Goal: Task Accomplishment & Management: Use online tool/utility

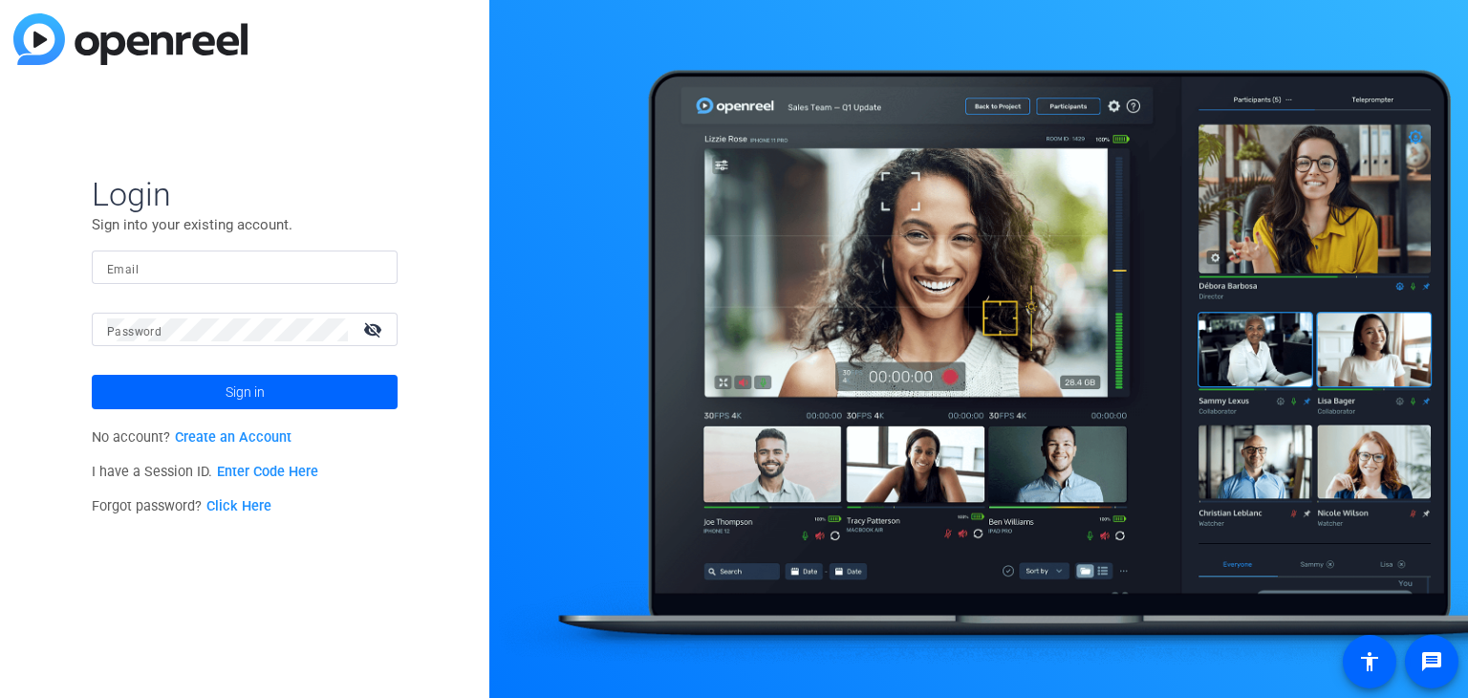
click at [235, 465] on link "Enter Code Here" at bounding box center [267, 472] width 101 height 16
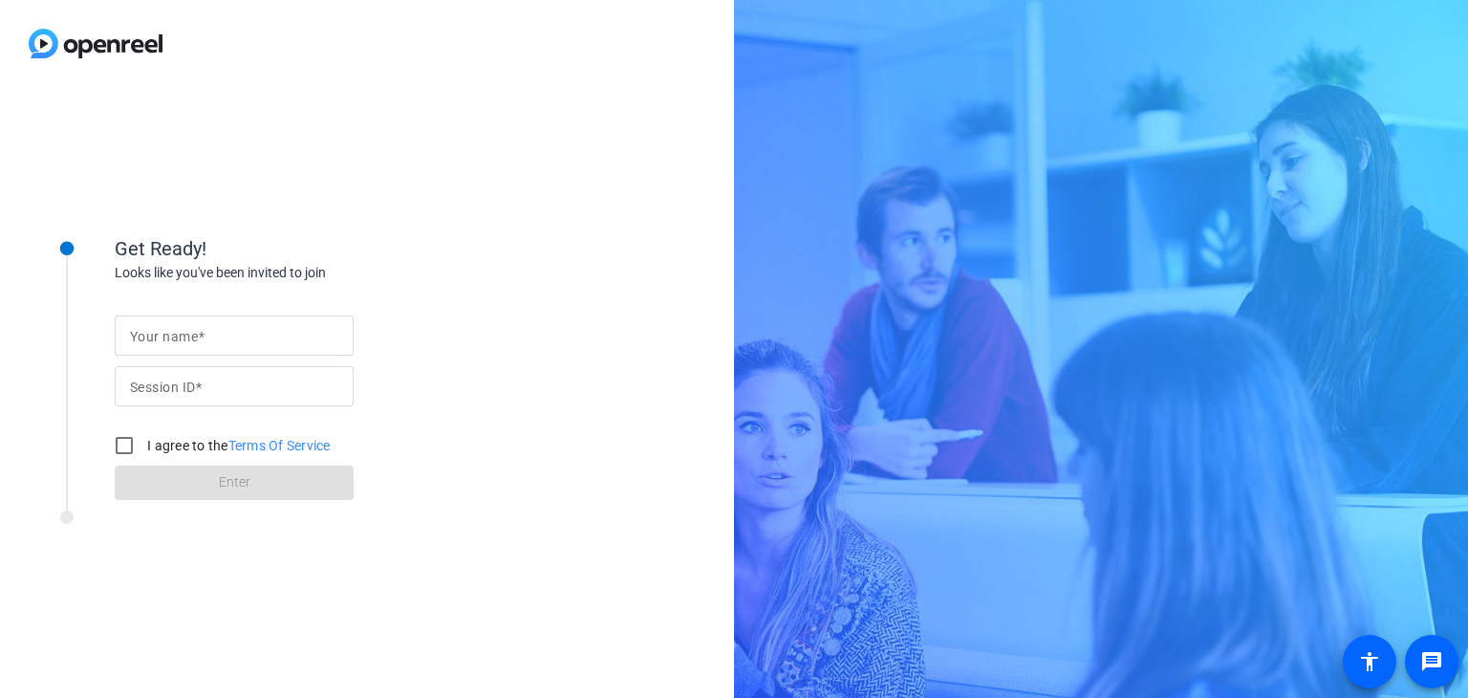
click at [196, 340] on mat-label "Your name" at bounding box center [164, 336] width 68 height 15
click at [196, 340] on input "Your name" at bounding box center [234, 335] width 208 height 23
type input "[PERSON_NAME]"
type input "4GUp"
click at [126, 448] on input "I agree to the Terms Of Service" at bounding box center [124, 445] width 38 height 38
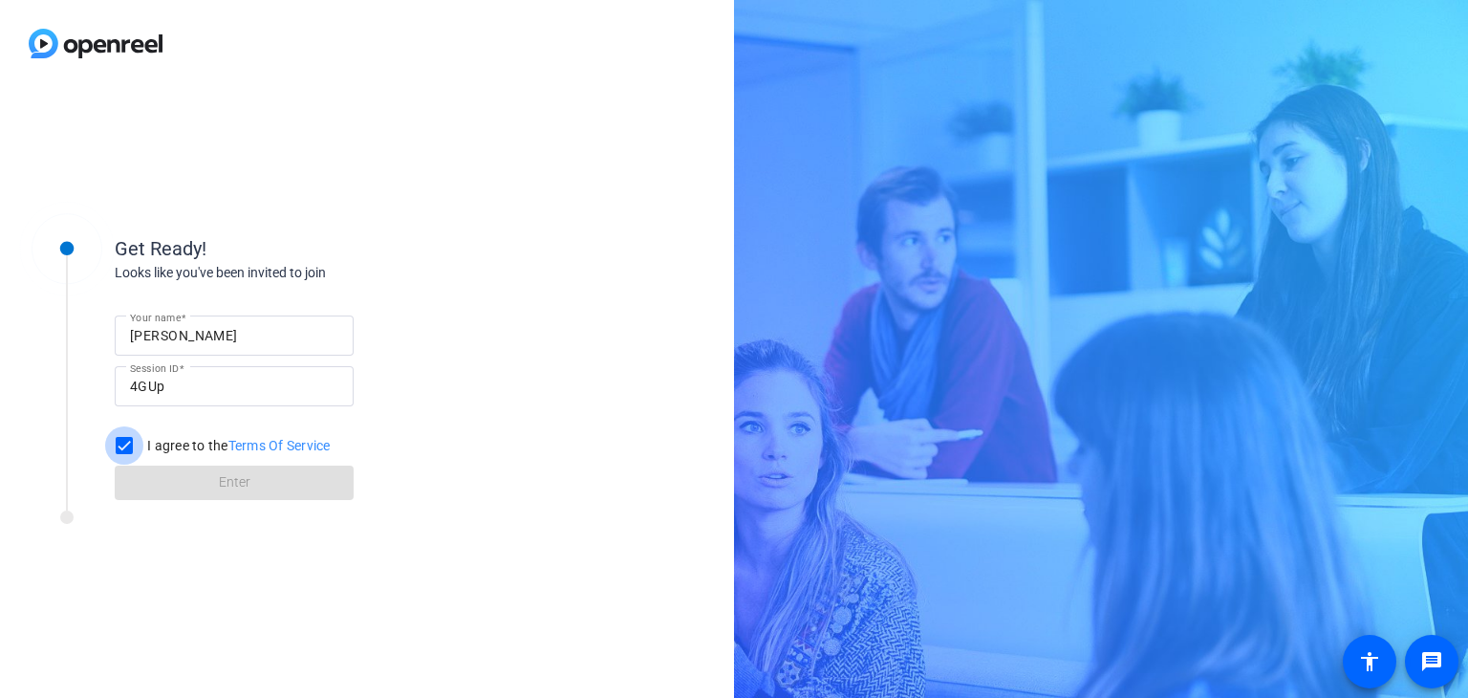
checkbox input "true"
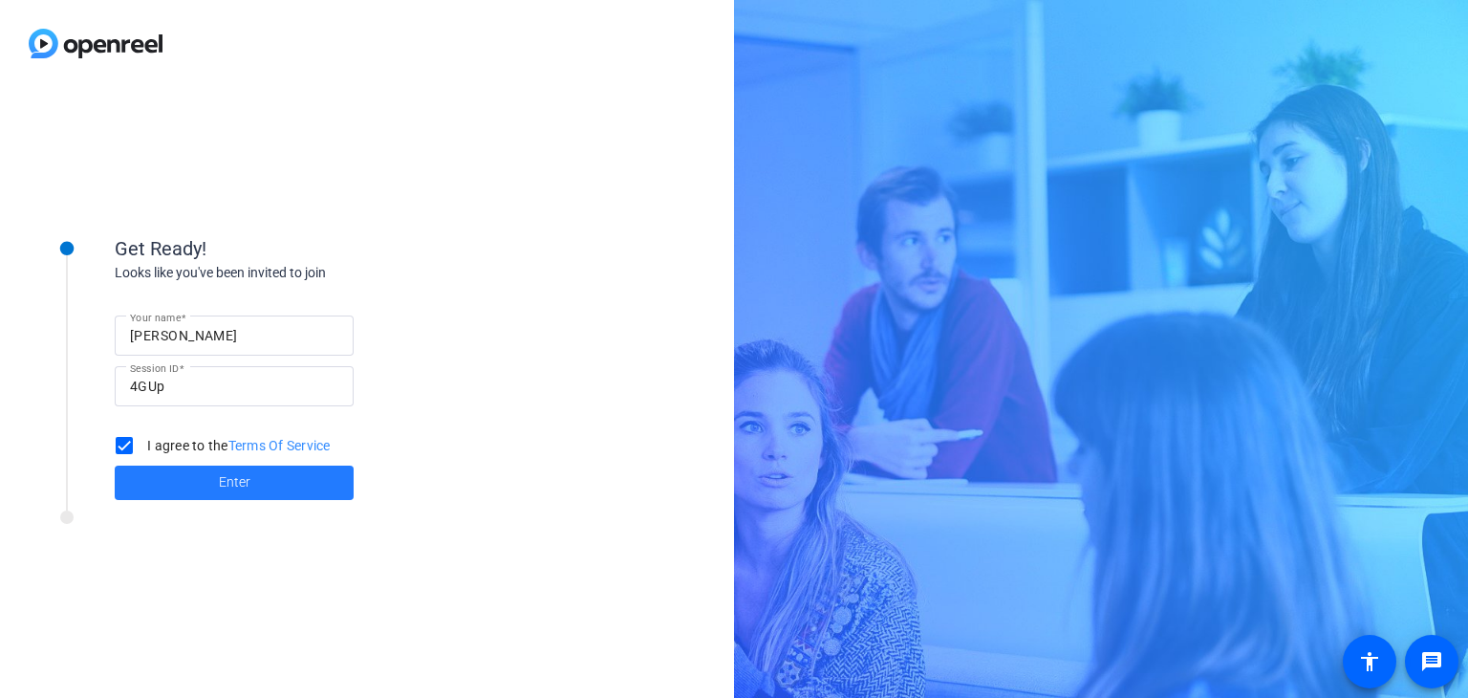
click at [186, 481] on span at bounding box center [234, 483] width 239 height 46
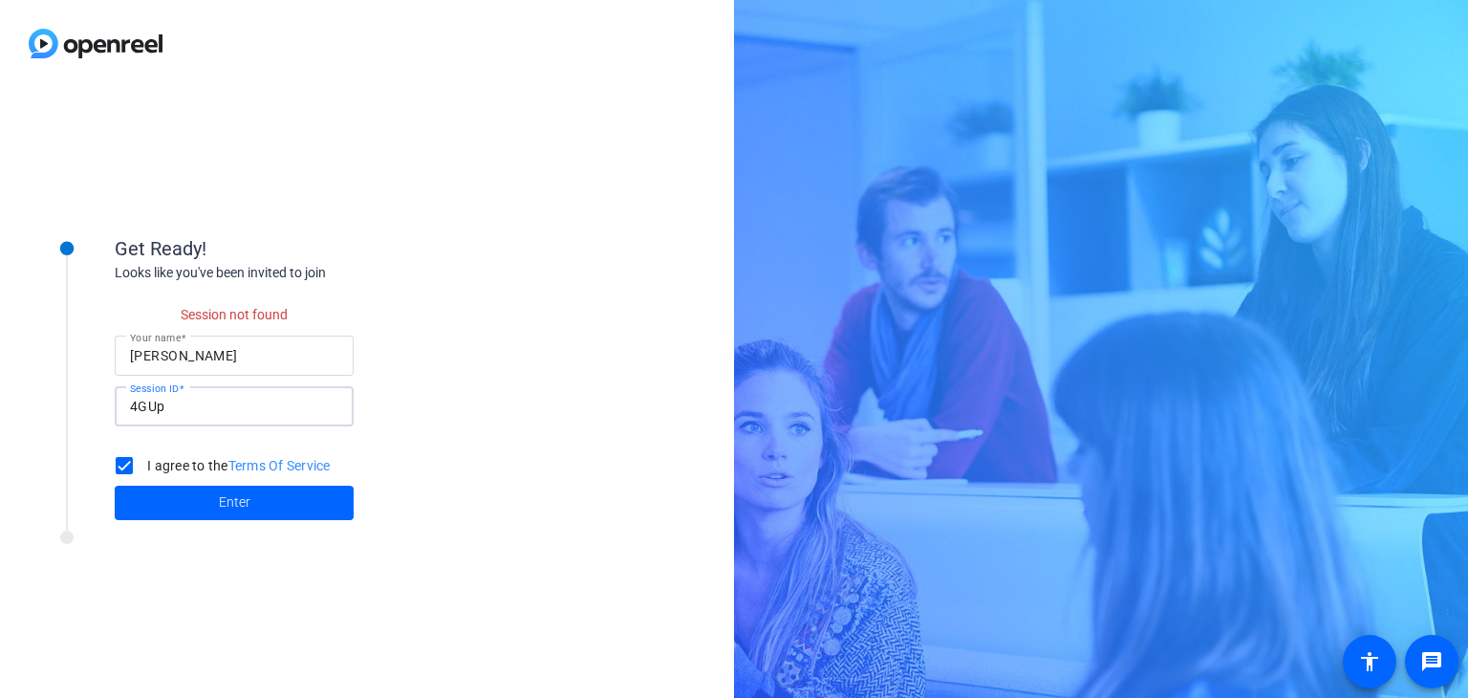
click at [172, 406] on input "4GUp" at bounding box center [234, 406] width 208 height 23
type input "4GUb"
click at [195, 509] on span at bounding box center [234, 503] width 239 height 46
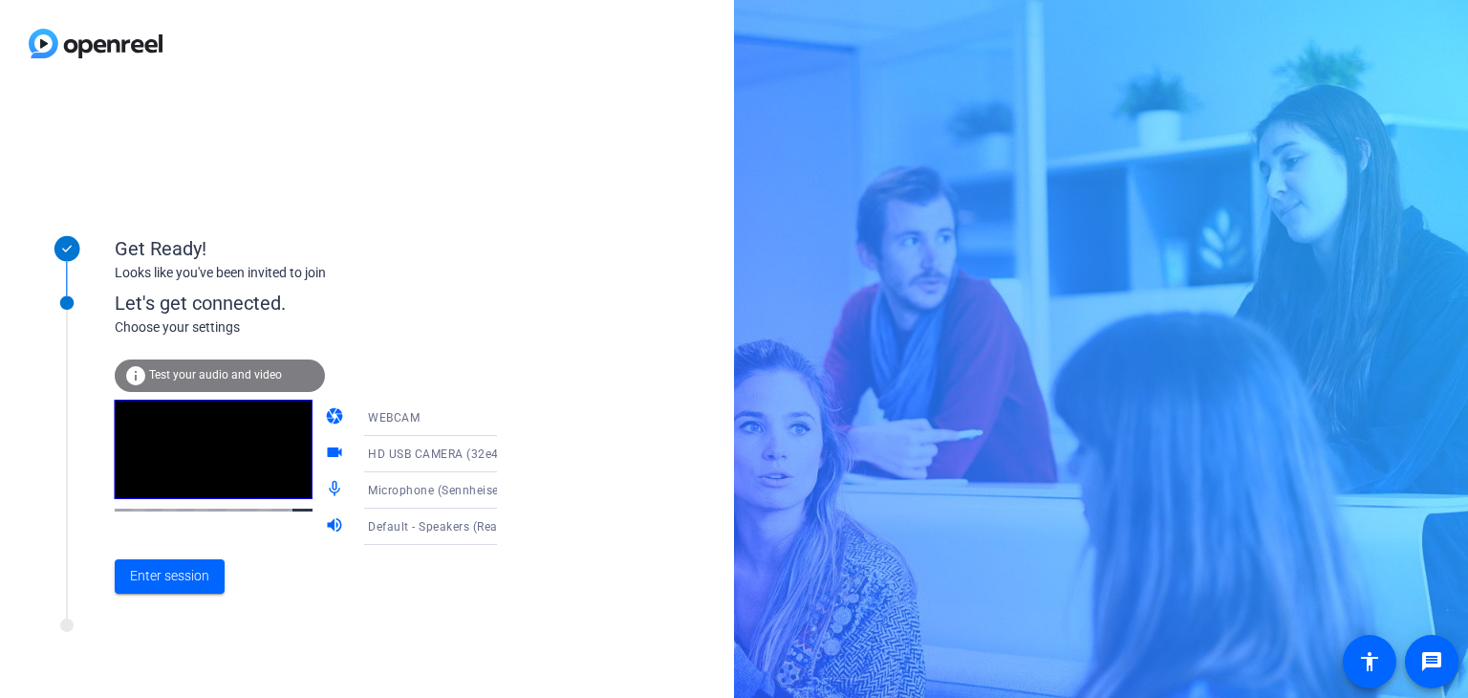
click at [196, 375] on span "Test your audio and video" at bounding box center [215, 374] width 133 height 13
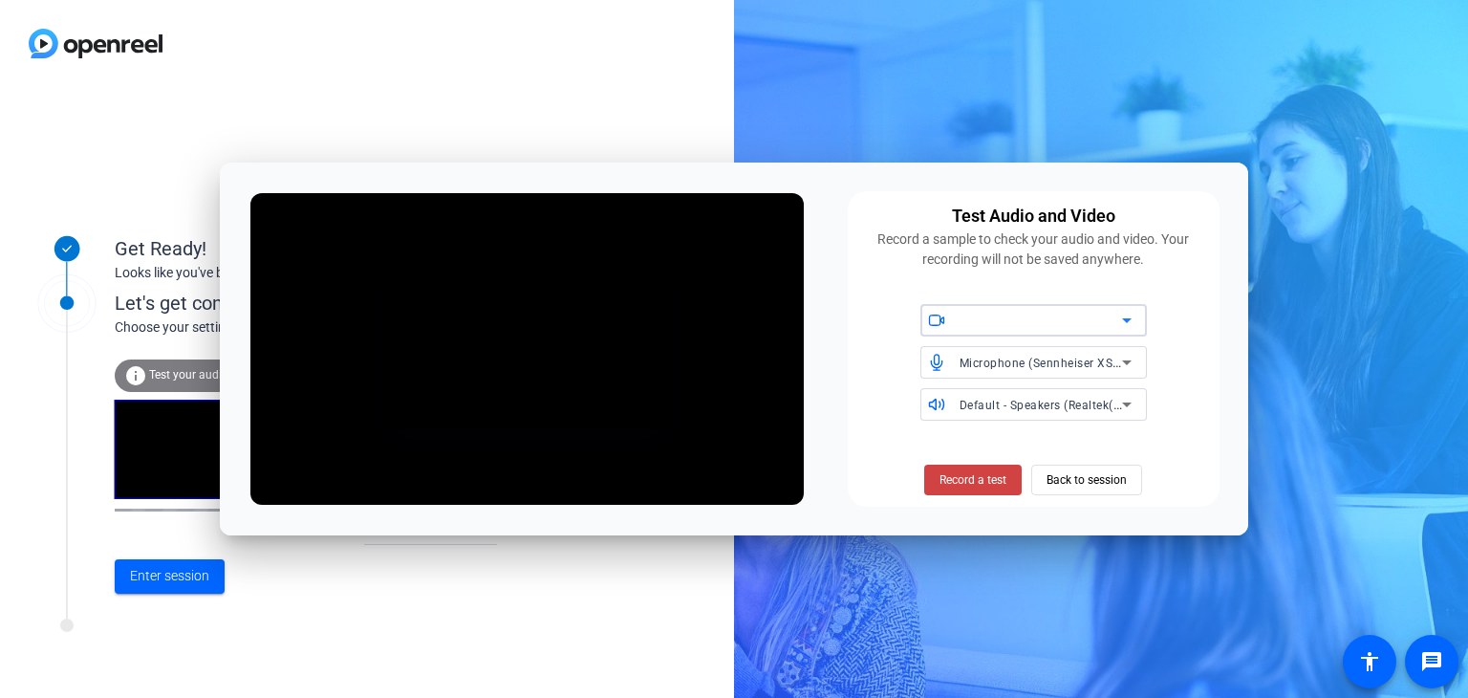
click at [1129, 315] on icon at bounding box center [1127, 320] width 23 height 23
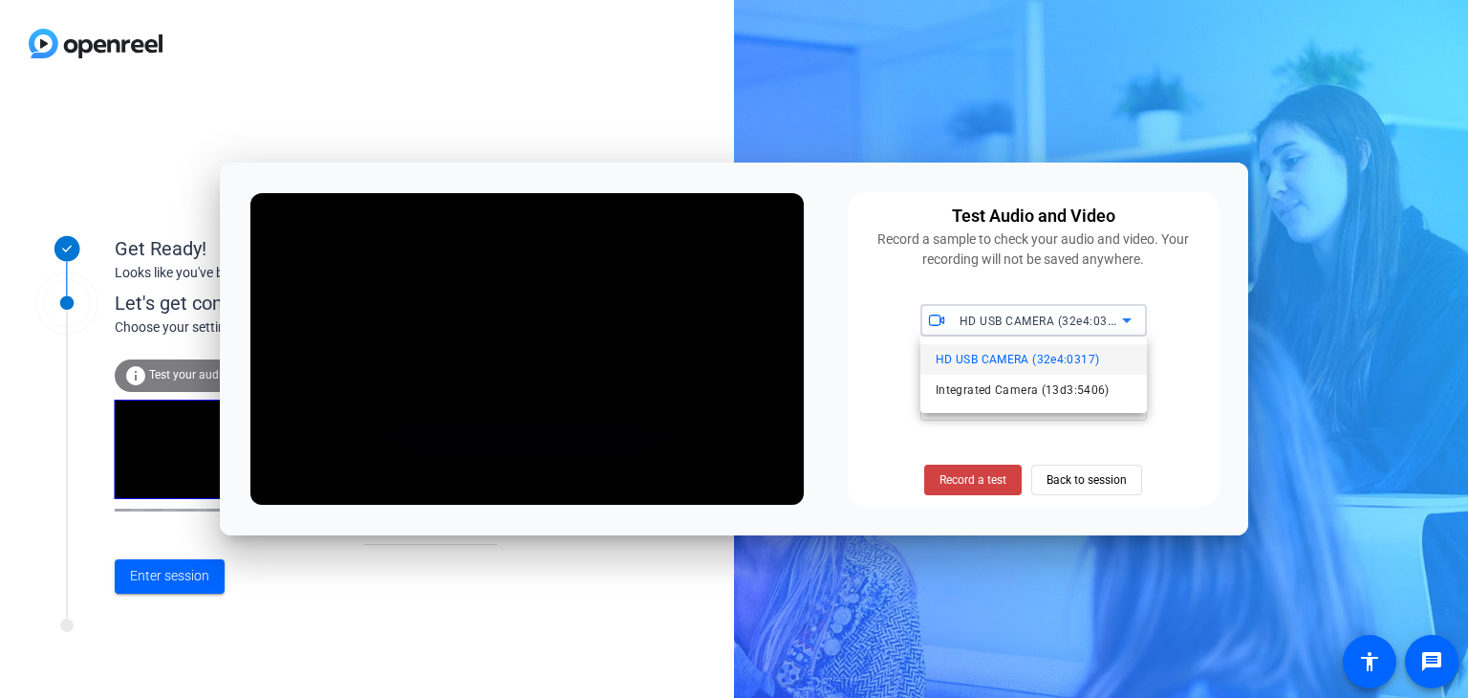
click at [1036, 363] on span "HD USB CAMERA (32e4:0317)" at bounding box center [1017, 359] width 163 height 23
click at [1120, 402] on icon at bounding box center [1127, 404] width 23 height 23
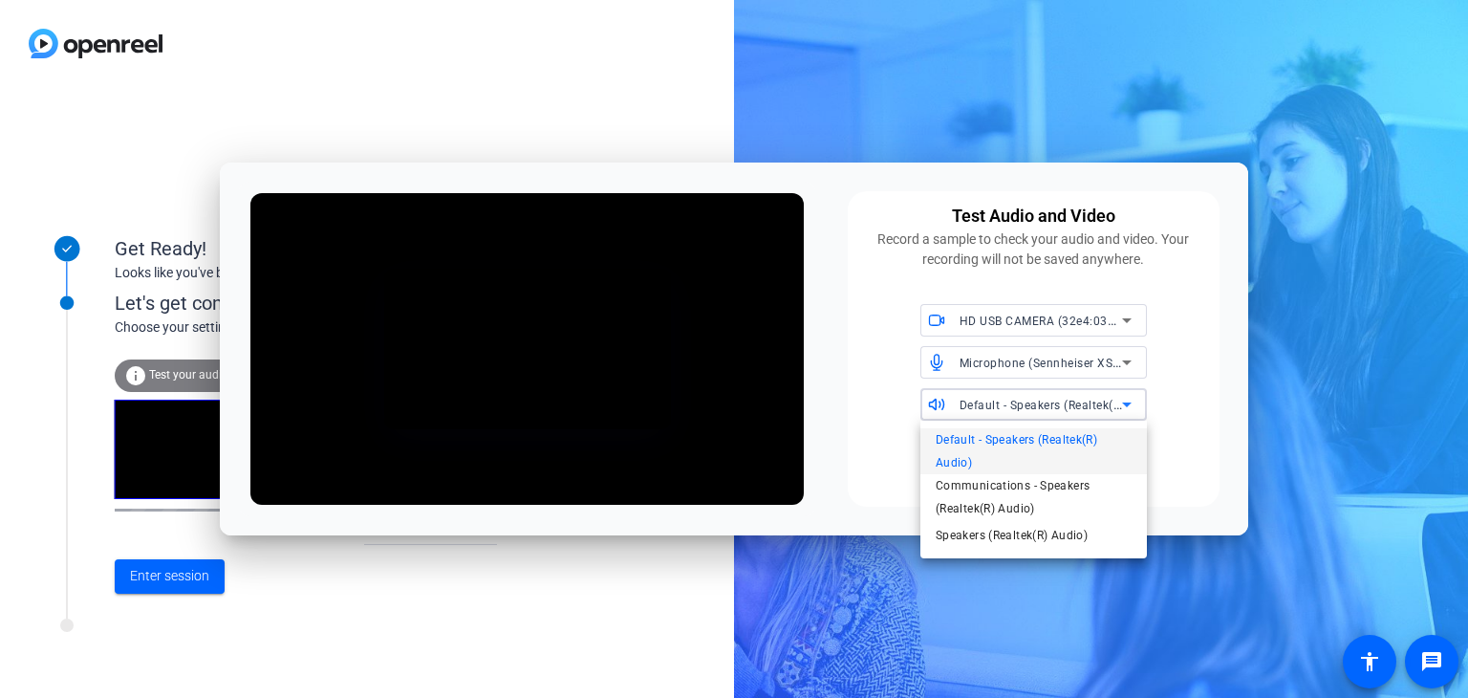
click at [1212, 435] on div at bounding box center [734, 349] width 1468 height 698
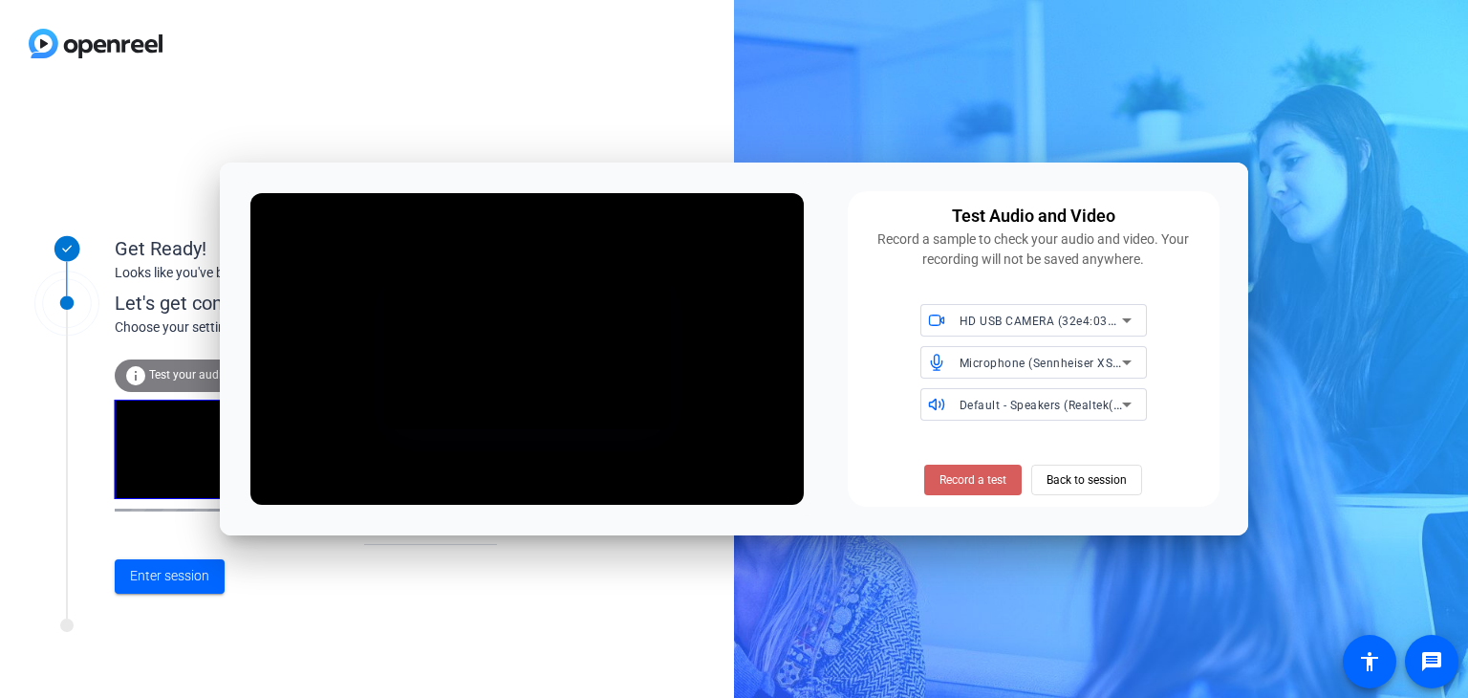
click at [983, 486] on span "Record a test" at bounding box center [973, 479] width 67 height 17
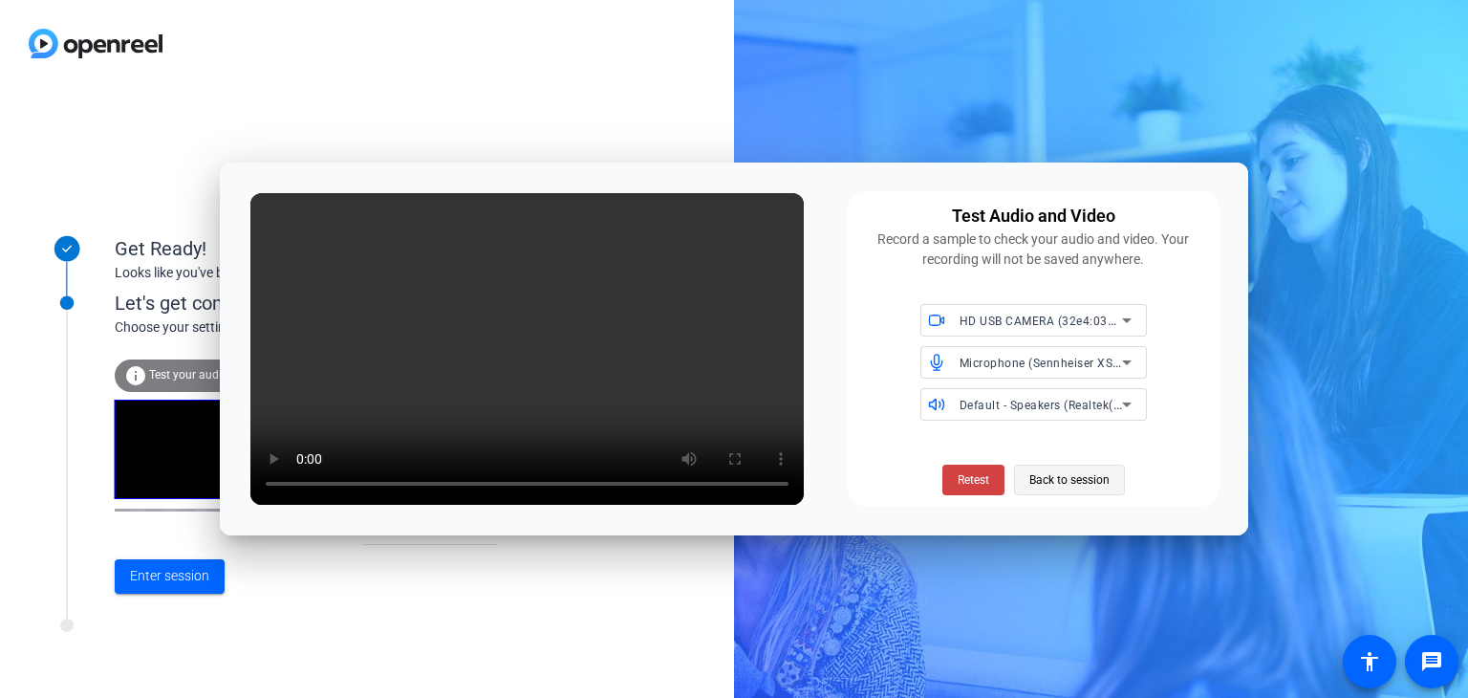
click at [1067, 484] on span "Back to session" at bounding box center [1070, 480] width 80 height 36
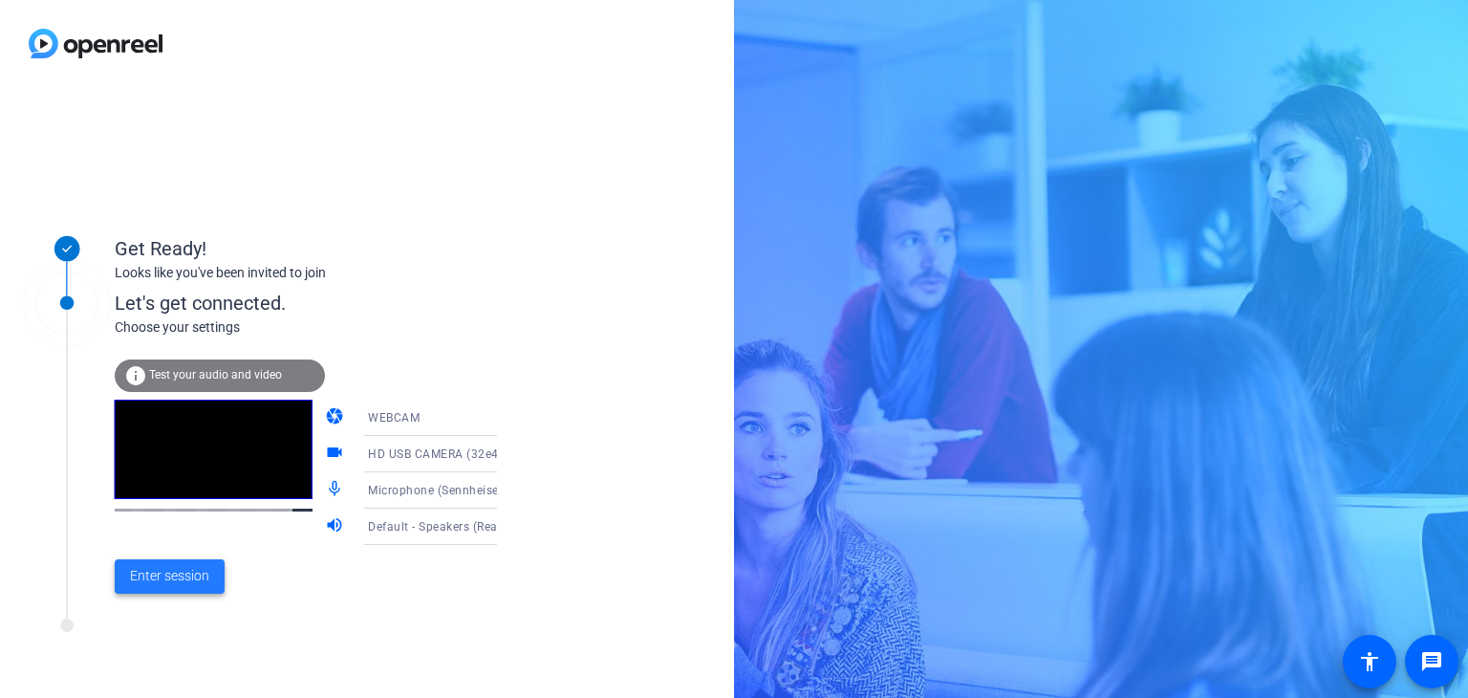
click at [169, 574] on span "Enter session" at bounding box center [169, 576] width 79 height 20
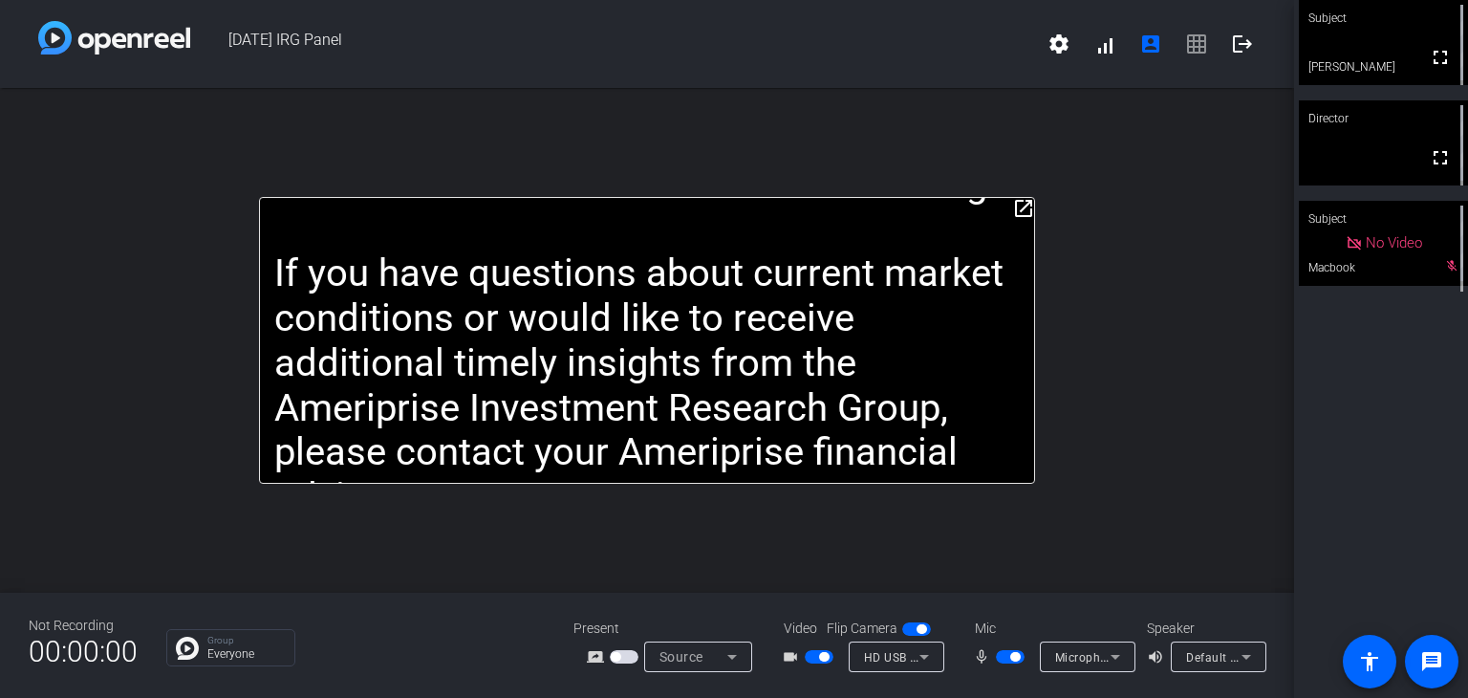
click at [1021, 202] on mat-icon "open_in_new" at bounding box center [1023, 208] width 23 height 23
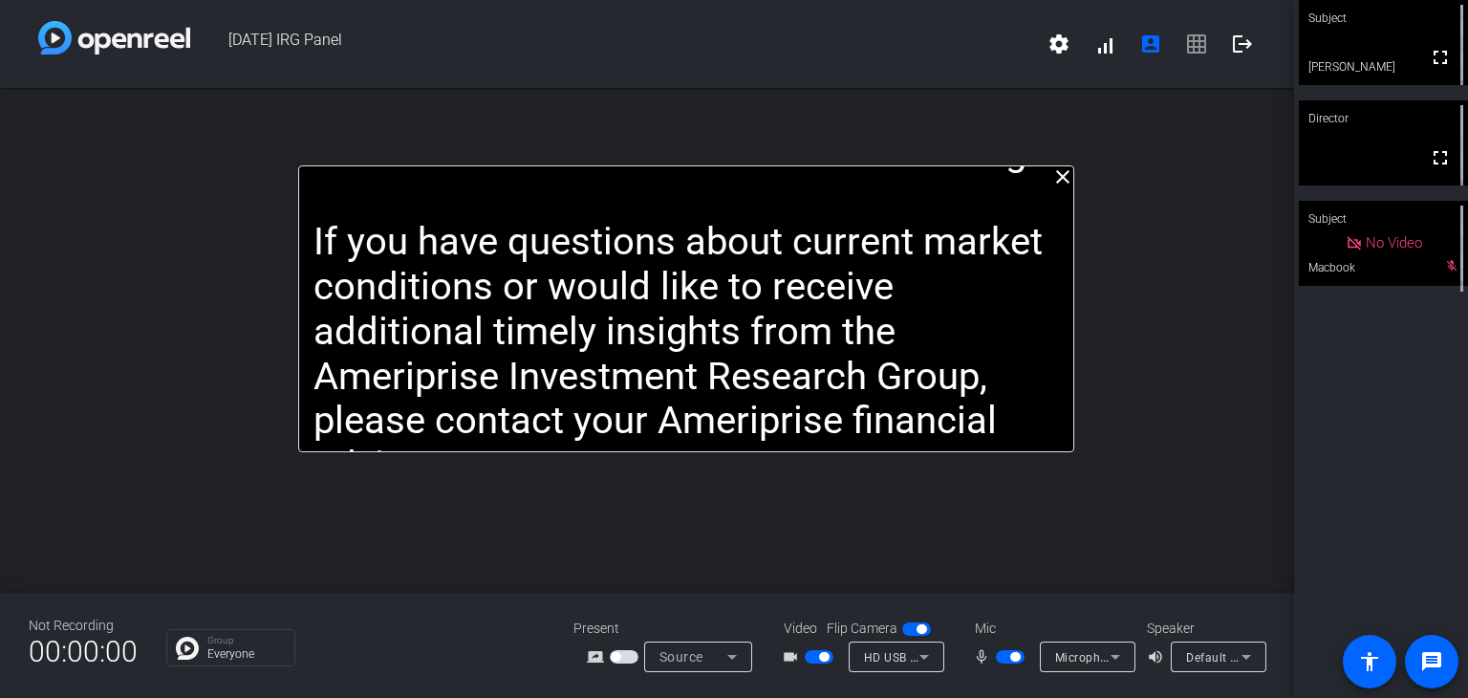
drag, startPoint x: 941, startPoint y: 298, endPoint x: 978, endPoint y: 356, distance: 68.4
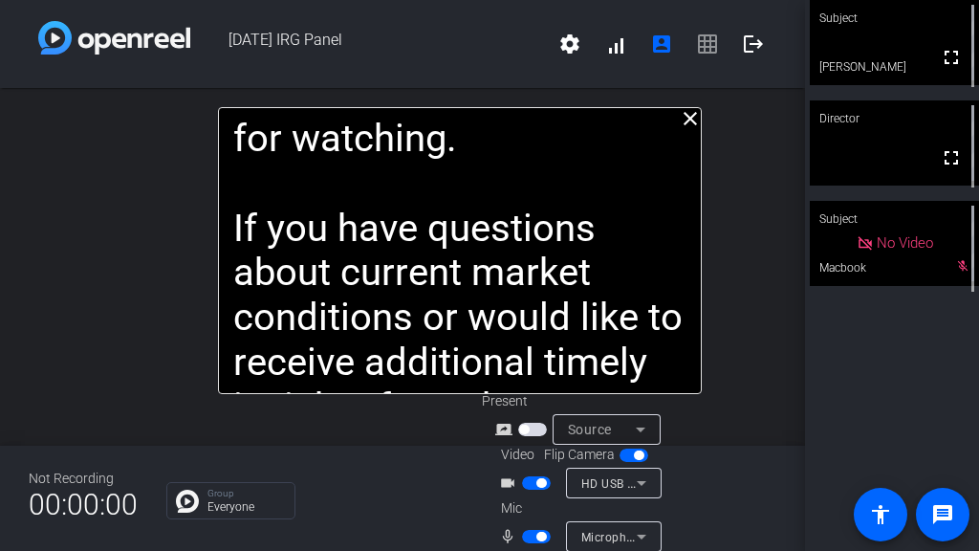
drag, startPoint x: 677, startPoint y: 386, endPoint x: 695, endPoint y: 391, distance: 18.8
click at [695, 391] on openreel-subject-teleprompter "([PERSON_NAME]) Hello, I'm [PERSON_NAME], Vice President of Equity Research at …" at bounding box center [459, 250] width 483 height 287
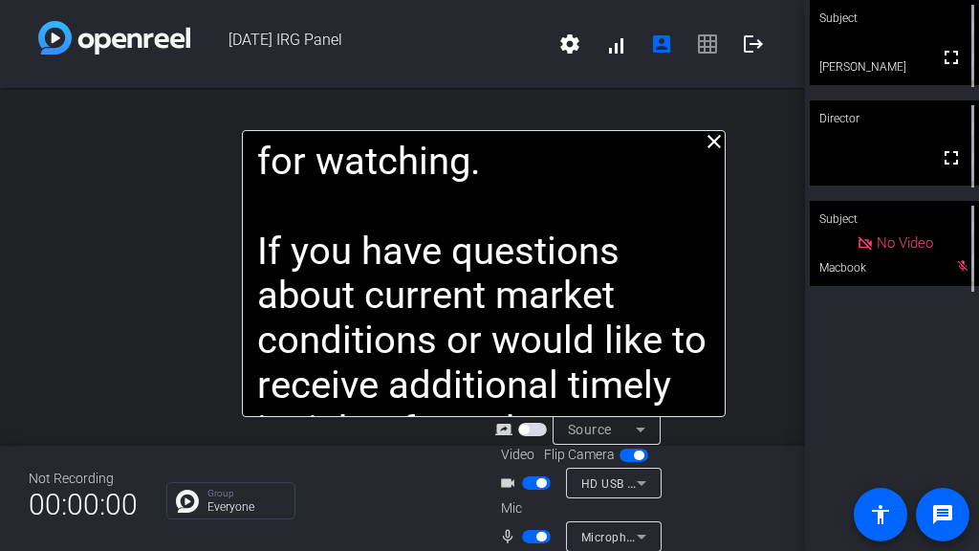
drag, startPoint x: 694, startPoint y: 391, endPoint x: 718, endPoint y: 414, distance: 33.1
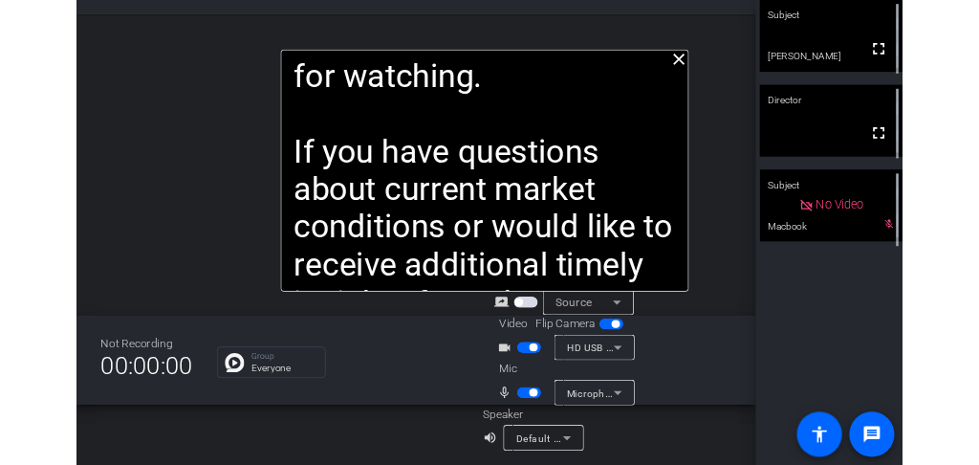
scroll to position [75, 0]
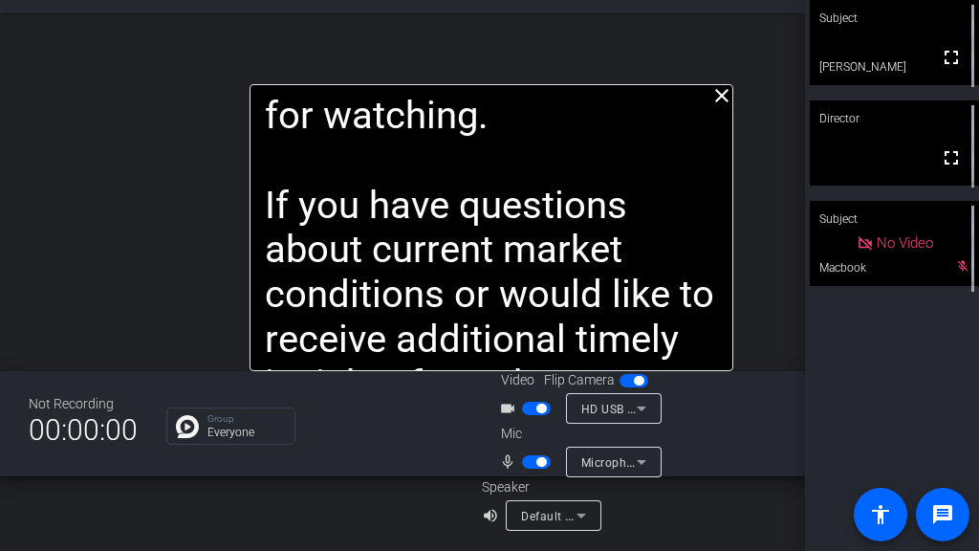
drag, startPoint x: 654, startPoint y: 75, endPoint x: 662, endPoint y: 110, distance: 36.2
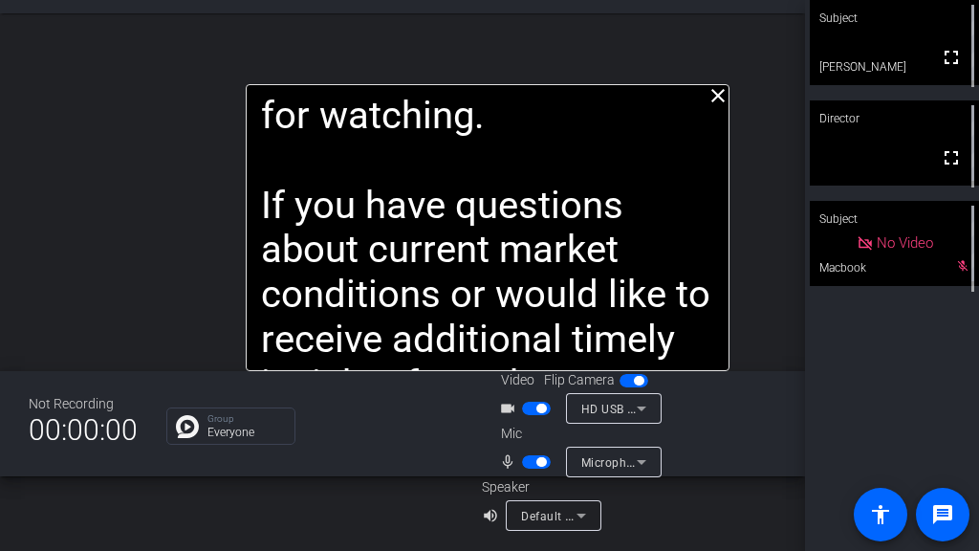
click at [721, 370] on div "[DATE] IRG Panel settings signal_cellular_alt account_box grid_on logout close …" at bounding box center [402, 275] width 805 height 551
click at [636, 54] on div "close ([PERSON_NAME]) Hello, I'm [PERSON_NAME], Vice President of Equity Resear…" at bounding box center [402, 192] width 805 height 358
